Goal: Information Seeking & Learning: Learn about a topic

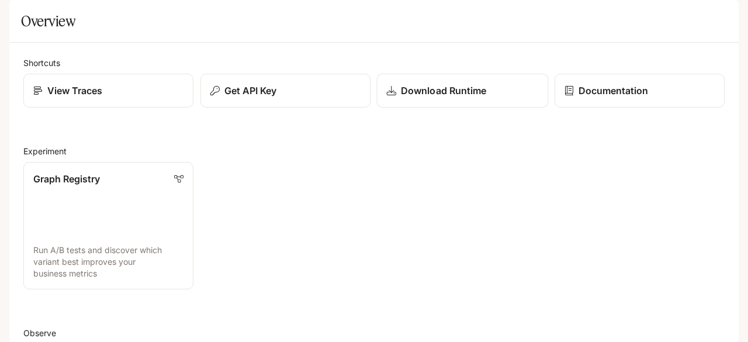
click at [411, 98] on p "Download Runtime" at bounding box center [443, 91] width 85 height 14
click at [103, 16] on div "Default" at bounding box center [336, 16] width 597 height 23
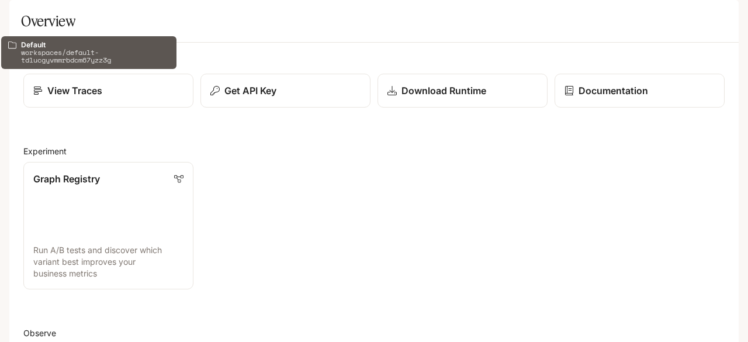
click at [94, 16] on icon "All workspaces" at bounding box center [93, 16] width 7 height 6
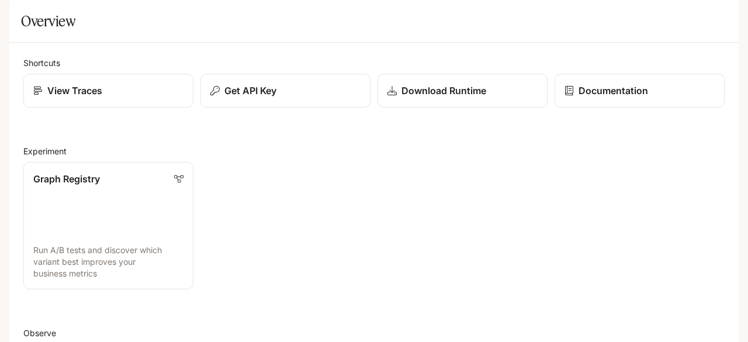
click at [27, 13] on button "open drawer" at bounding box center [19, 16] width 21 height 21
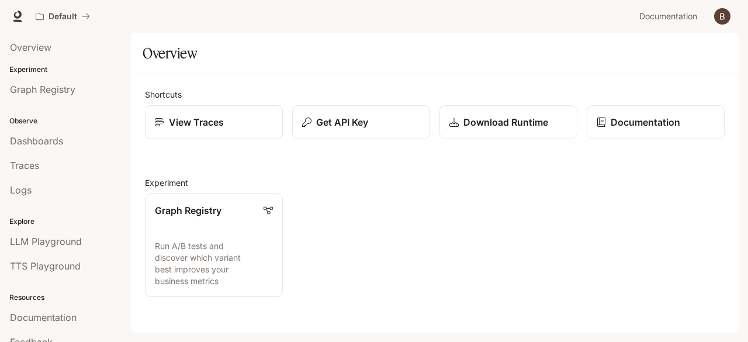
click at [716, 17] on img "button" at bounding box center [722, 16] width 16 height 16
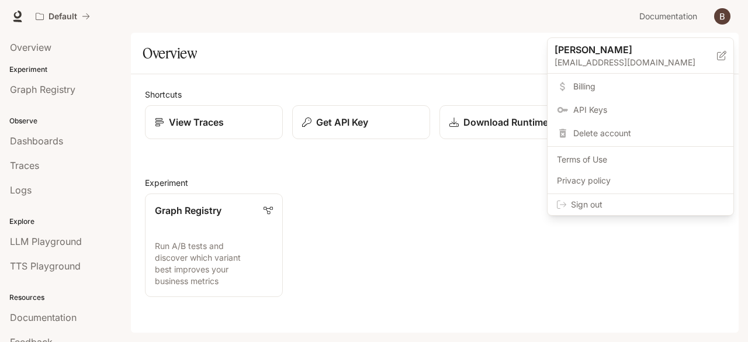
click at [464, 197] on div at bounding box center [374, 171] width 748 height 342
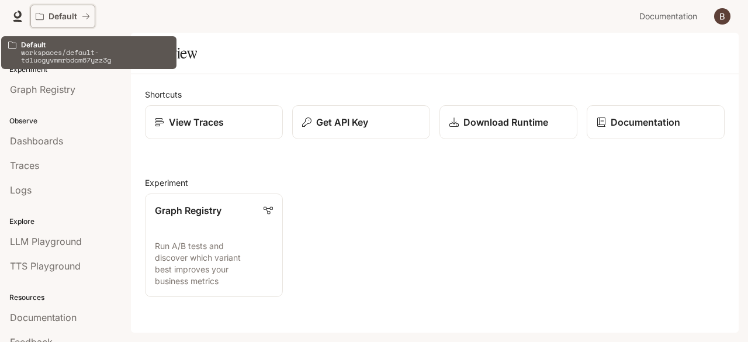
click at [91, 15] on button "Default" at bounding box center [62, 16] width 65 height 23
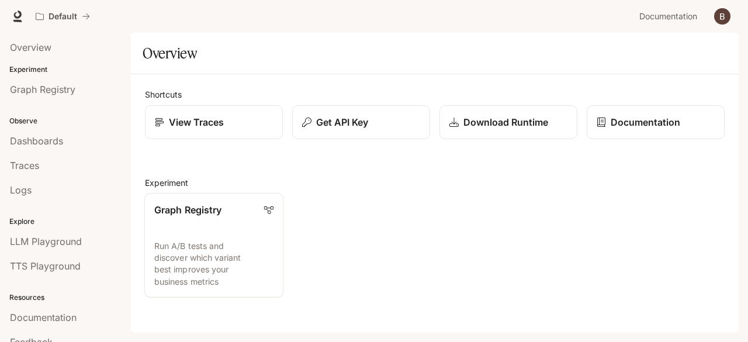
click at [231, 250] on p "Run A/B tests and discover which variant best improves your business metrics" at bounding box center [213, 263] width 119 height 47
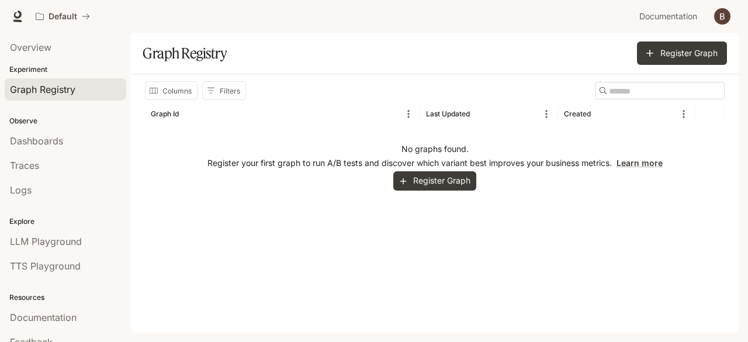
click at [416, 165] on p "Register your first graph to run A/B tests and discover which variant best impr…" at bounding box center [434, 163] width 455 height 12
click at [416, 174] on button "Register Graph" at bounding box center [434, 180] width 83 height 19
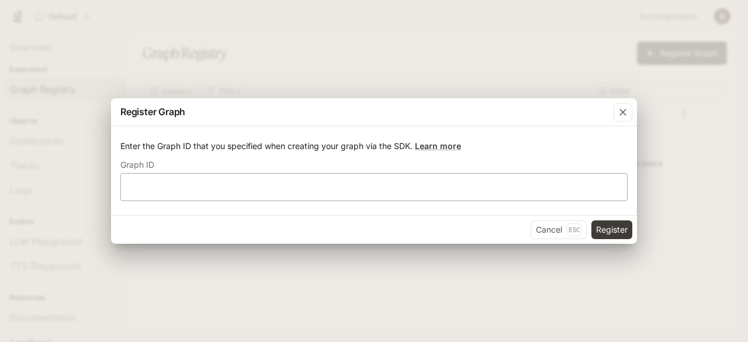
click at [412, 200] on div "​" at bounding box center [373, 187] width 507 height 28
click at [621, 114] on icon "button" at bounding box center [623, 112] width 7 height 7
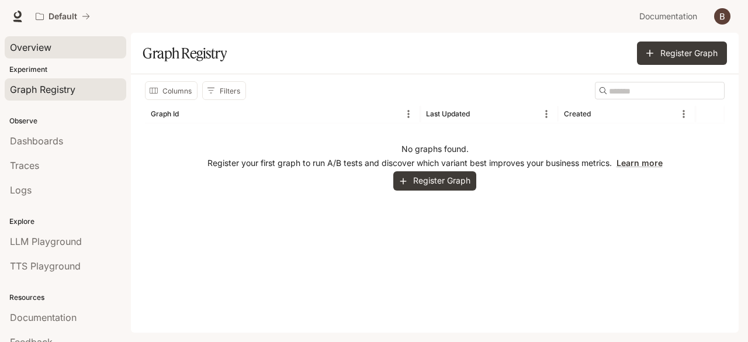
click at [46, 48] on span "Overview" at bounding box center [30, 47] width 41 height 14
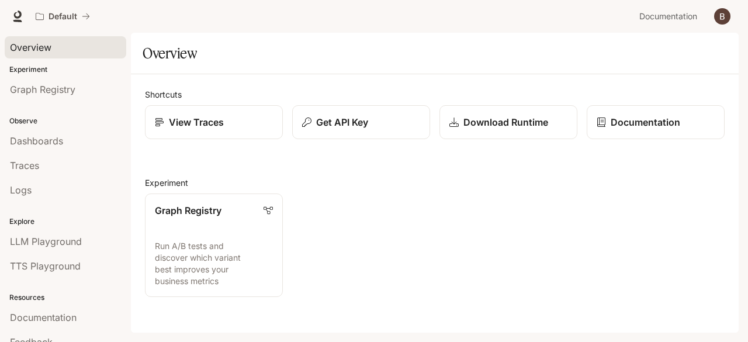
scroll to position [34, 0]
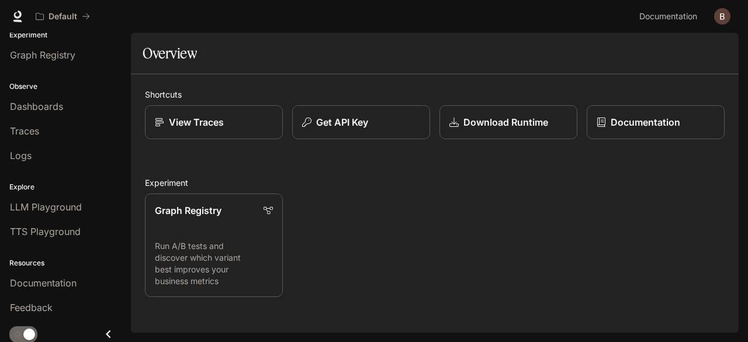
click at [101, 330] on icon "Close drawer" at bounding box center [109, 334] width 16 height 16
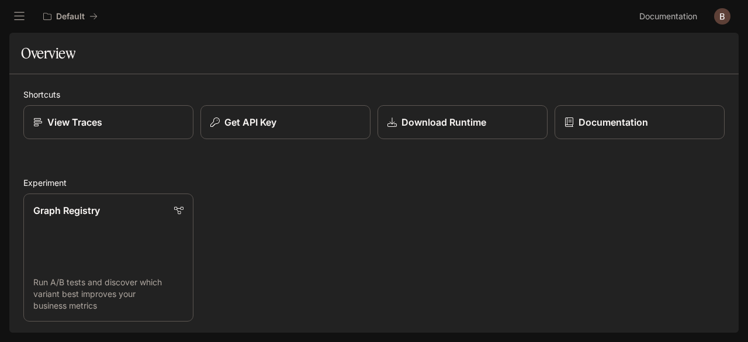
scroll to position [0, 0]
click at [603, 123] on p "Documentation" at bounding box center [613, 122] width 70 height 14
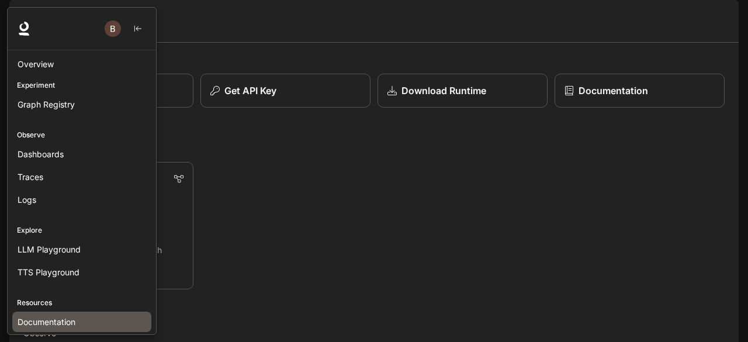
scroll to position [43, 0]
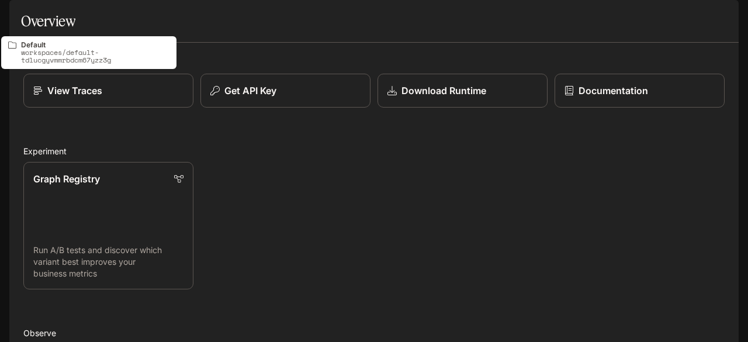
click at [61, 13] on p "Default" at bounding box center [70, 17] width 29 height 10
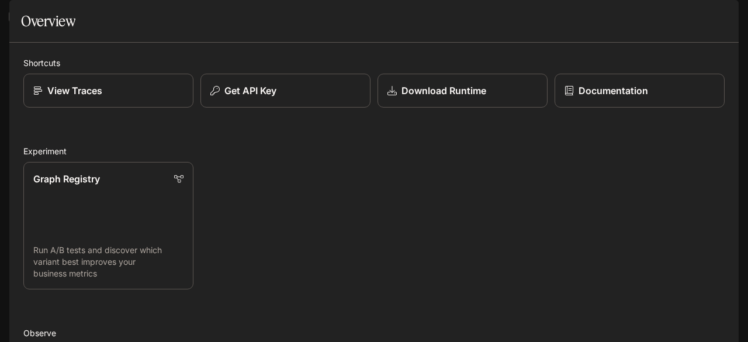
click at [21, 11] on icon "open drawer" at bounding box center [19, 17] width 12 height 12
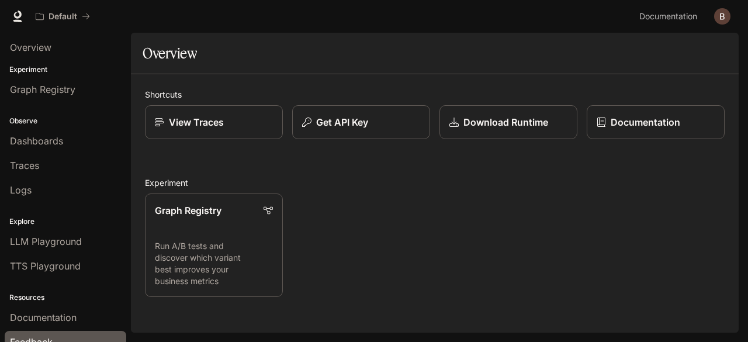
scroll to position [34, 0]
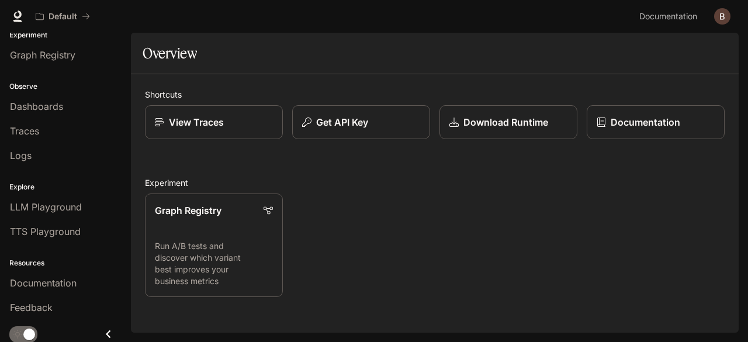
click at [104, 328] on icon "Close drawer" at bounding box center [109, 334] width 16 height 16
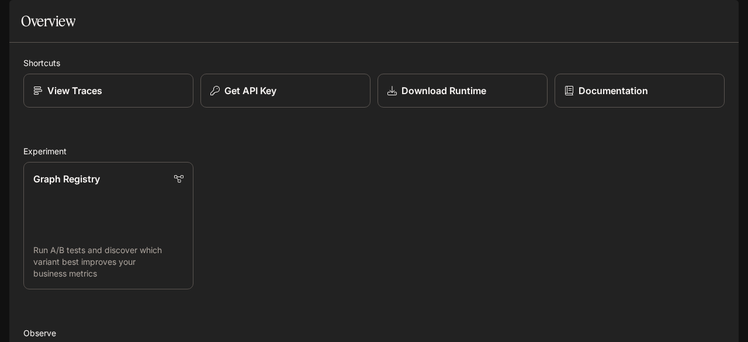
scroll to position [0, 0]
click at [570, 98] on div "Documentation" at bounding box center [640, 91] width 152 height 14
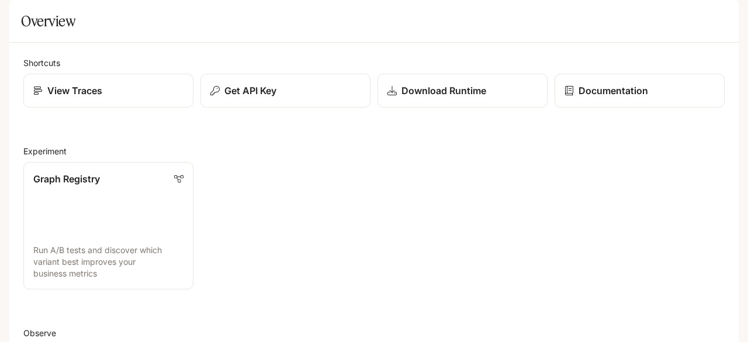
click at [333, 33] on div "Overview" at bounding box center [374, 20] width 706 height 23
click at [279, 15] on div "Default" at bounding box center [336, 16] width 597 height 23
click at [75, 9] on button "Default" at bounding box center [70, 16] width 65 height 23
click at [22, 25] on button "open drawer" at bounding box center [19, 16] width 21 height 21
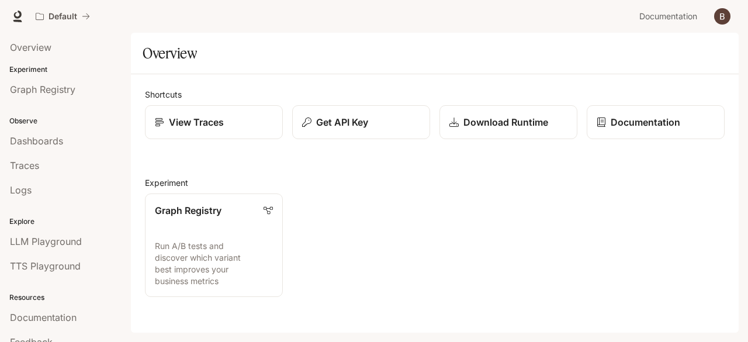
click at [9, 22] on div "Default Documentation Documentation" at bounding box center [374, 16] width 748 height 33
click at [14, 18] on icon at bounding box center [18, 17] width 12 height 12
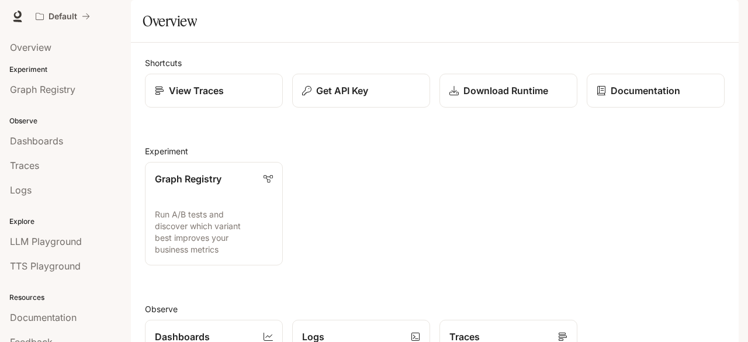
scroll to position [34, 0]
